Goal: Task Accomplishment & Management: Complete application form

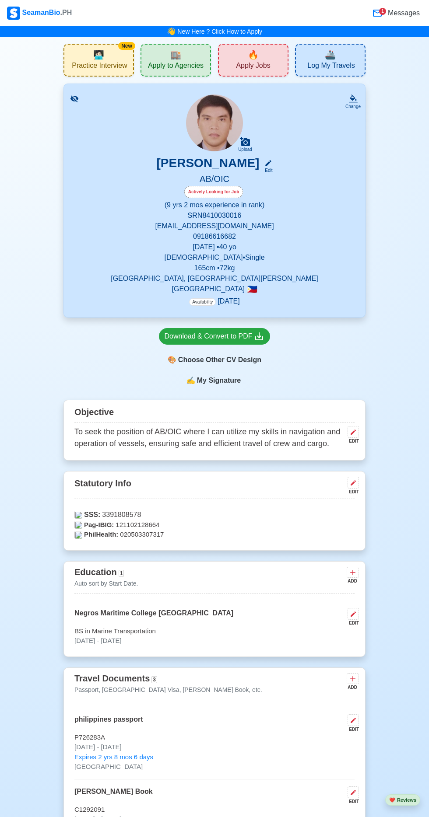
click at [264, 58] on div "🔥 Apply Jobs" at bounding box center [253, 60] width 70 height 33
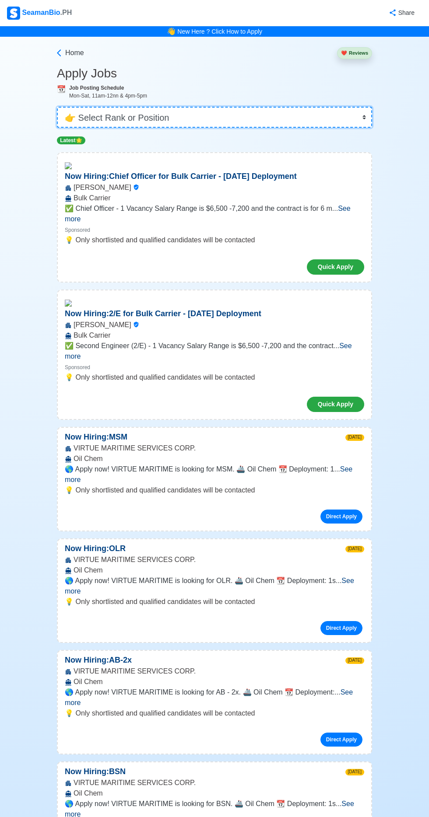
click at [231, 116] on select "👉 Select Rank or Position Master Chief Officer 2nd Officer 3rd Officer Junior O…" at bounding box center [214, 117] width 315 height 21
select select "[PERSON_NAME]"
click at [57, 107] on select "👉 Select Rank or Position Master Chief Officer 2nd Officer 3rd Officer Junior O…" at bounding box center [214, 117] width 315 height 21
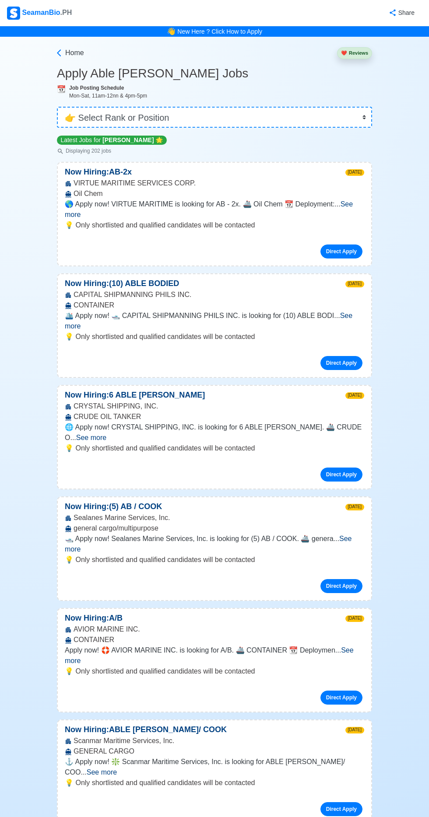
click at [352, 312] on span "See more" at bounding box center [209, 321] width 288 height 18
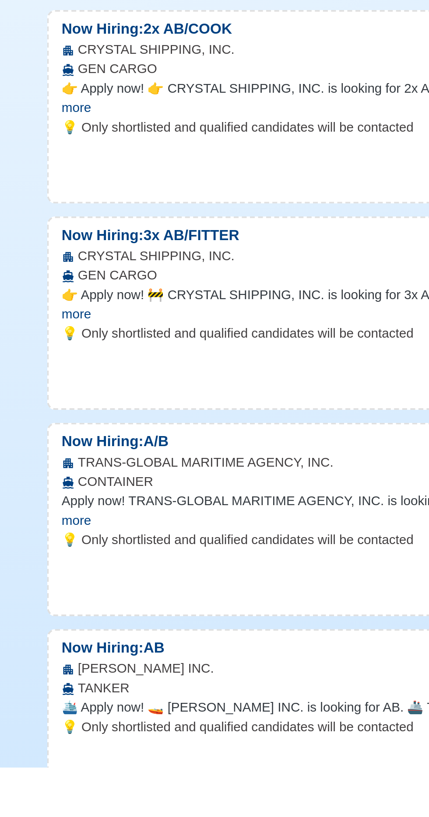
scroll to position [620, 0]
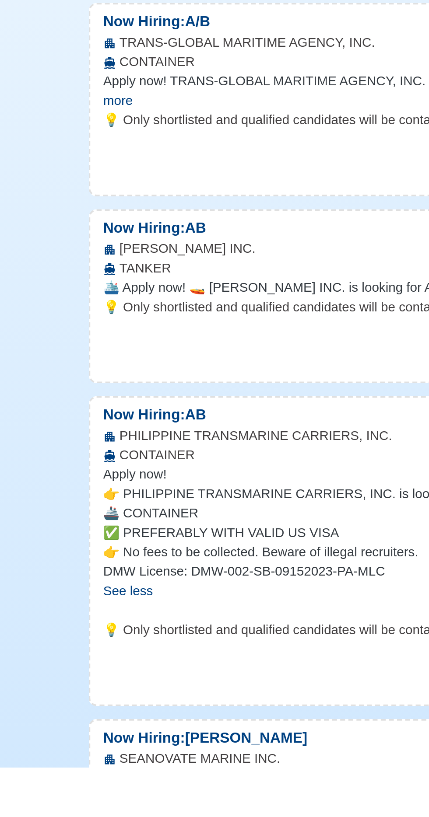
scroll to position [847, 0]
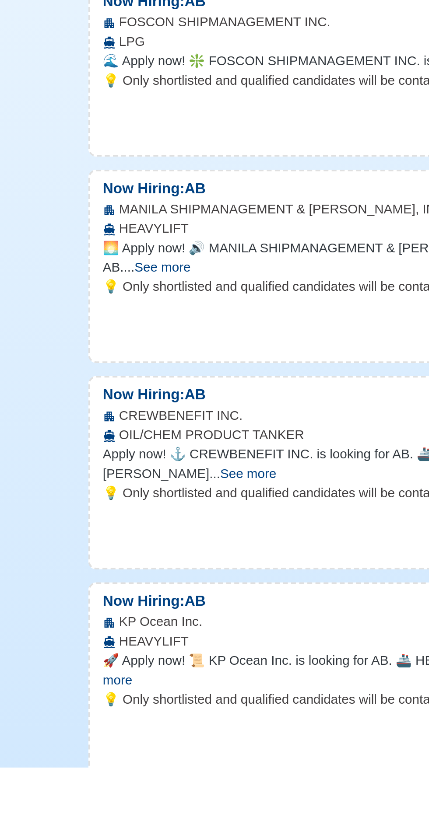
scroll to position [2200, 0]
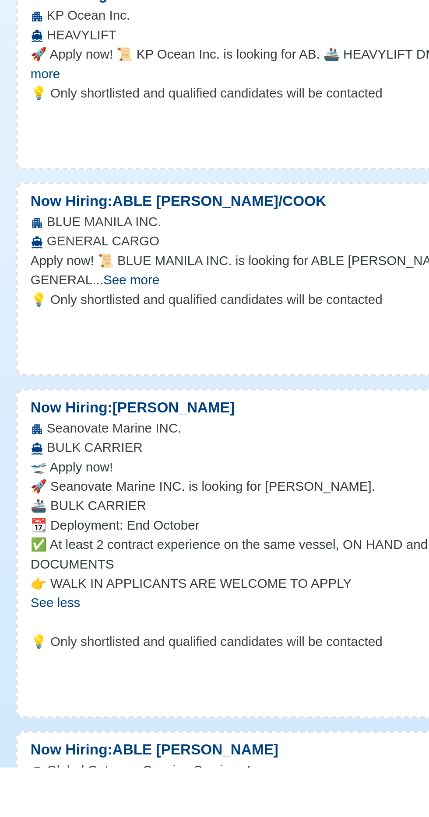
scroll to position [2530, 0]
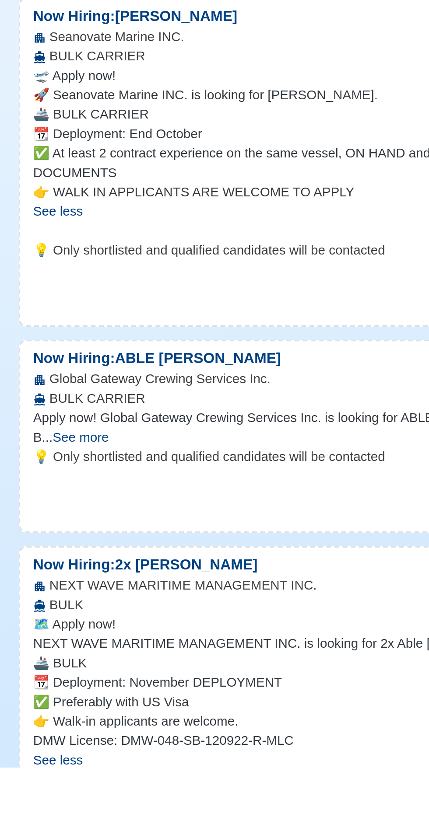
scroll to position [2741, 0]
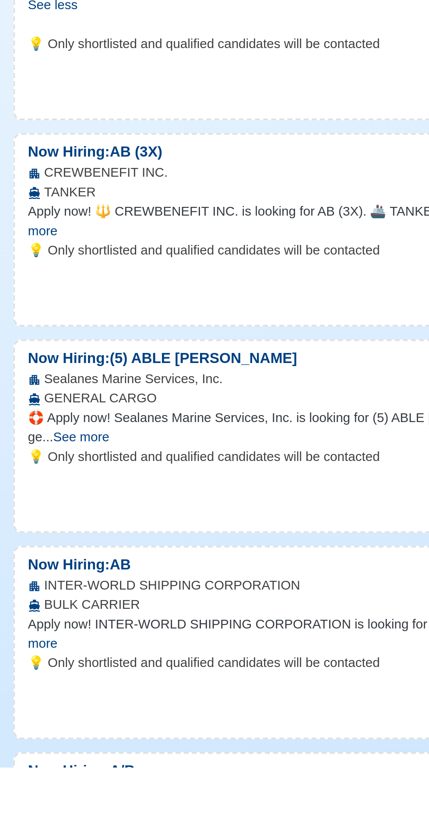
scroll to position [3426, 0]
